Goal: Information Seeking & Learning: Learn about a topic

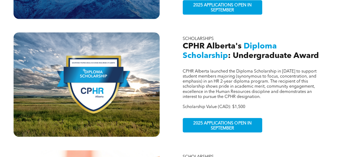
scroll to position [274, 0]
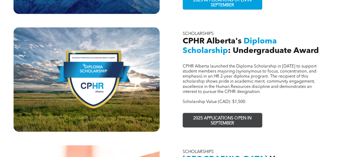
click at [200, 113] on span "2025 APPLICATIONS OPEN IN SEPTEMBER" at bounding box center [222, 120] width 77 height 15
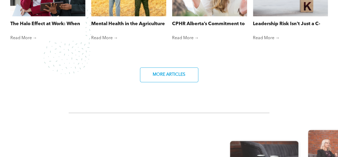
scroll to position [481, 0]
